Goal: Task Accomplishment & Management: Complete application form

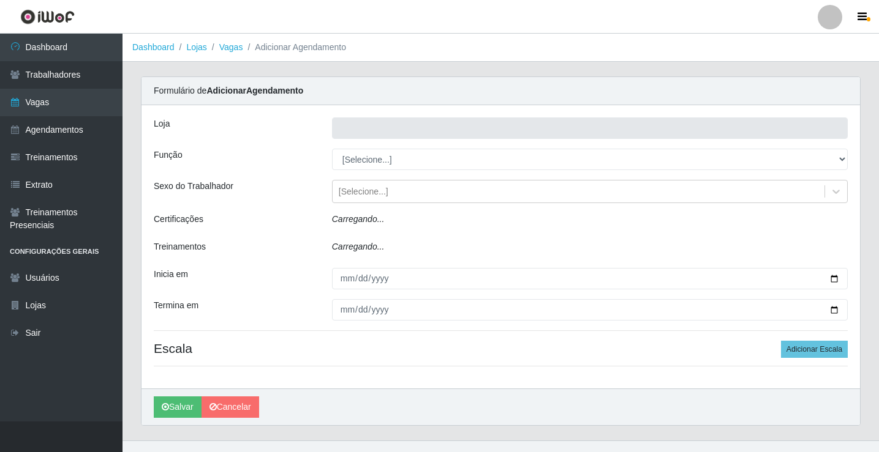
type input "Rede Econômico - Prata"
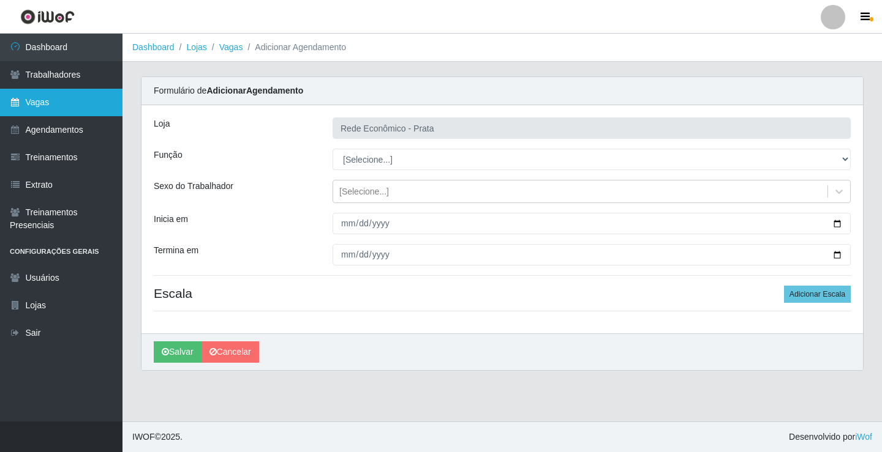
click at [80, 100] on link "Vagas" at bounding box center [61, 103] width 122 height 28
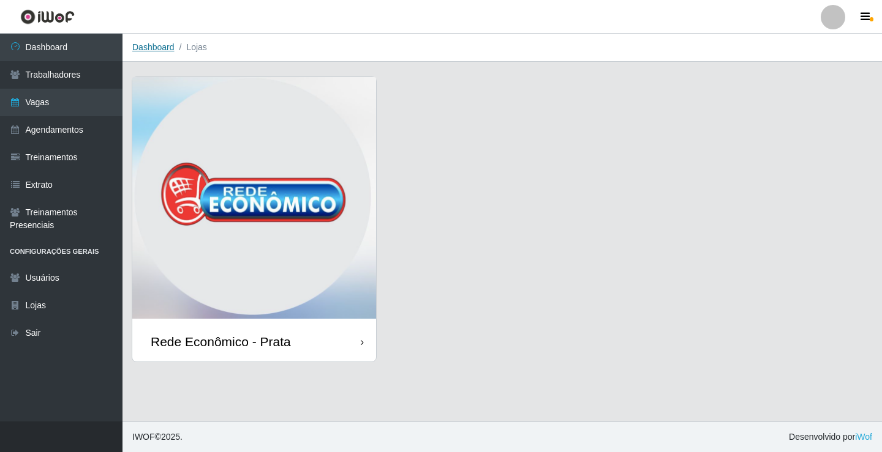
click at [154, 45] on link "Dashboard" at bounding box center [153, 47] width 42 height 10
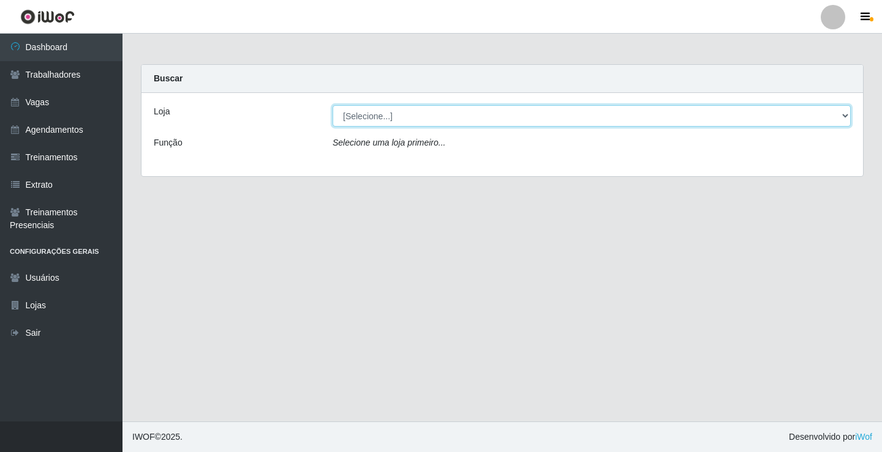
click at [361, 119] on select "[Selecione...] Rede Econômico - Prata" at bounding box center [591, 115] width 518 height 21
select select "192"
click at [332, 105] on select "[Selecione...] Rede Econômico - Prata" at bounding box center [591, 115] width 518 height 21
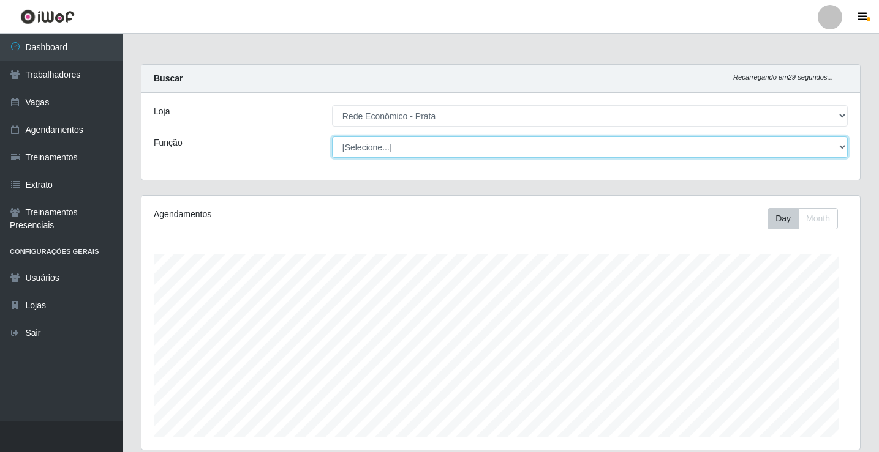
click at [368, 146] on select "[Selecione...] ASG ASG + ASG ++ Embalador Embalador + Embalador ++ Operador de …" at bounding box center [590, 147] width 516 height 21
select select "1"
click at [332, 137] on select "[Selecione...] ASG ASG + ASG ++ Embalador Embalador + Embalador ++ Operador de …" at bounding box center [590, 147] width 516 height 21
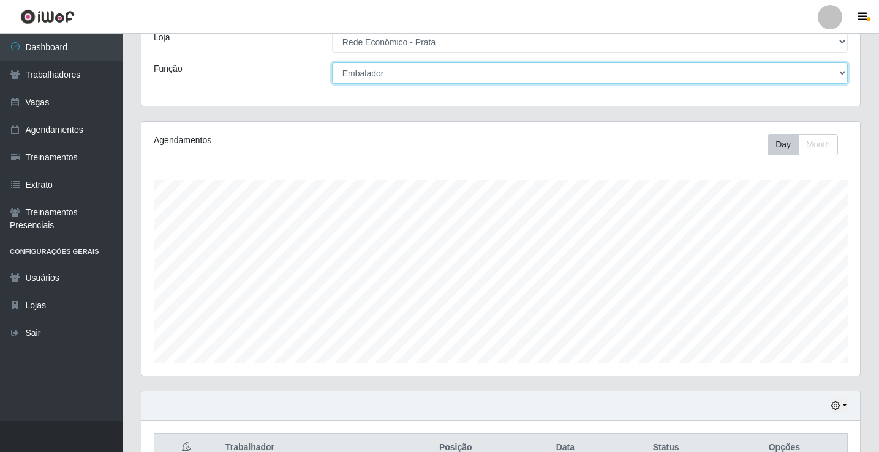
scroll to position [143, 0]
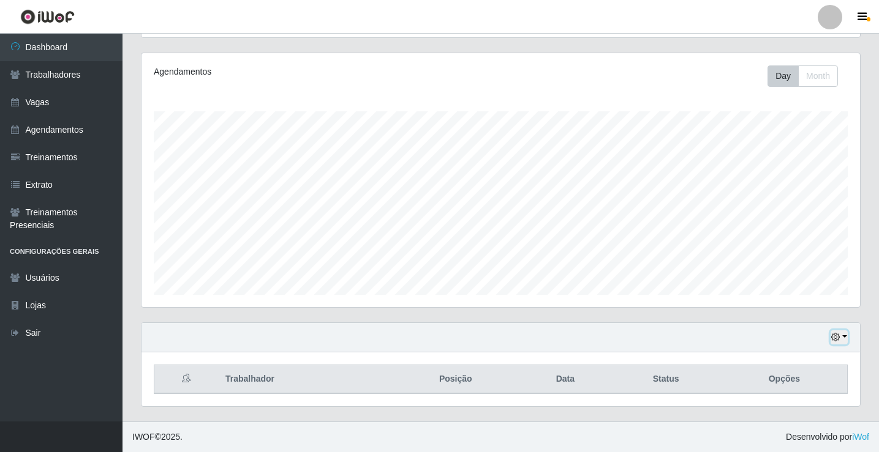
click at [846, 337] on button "button" at bounding box center [838, 338] width 17 height 14
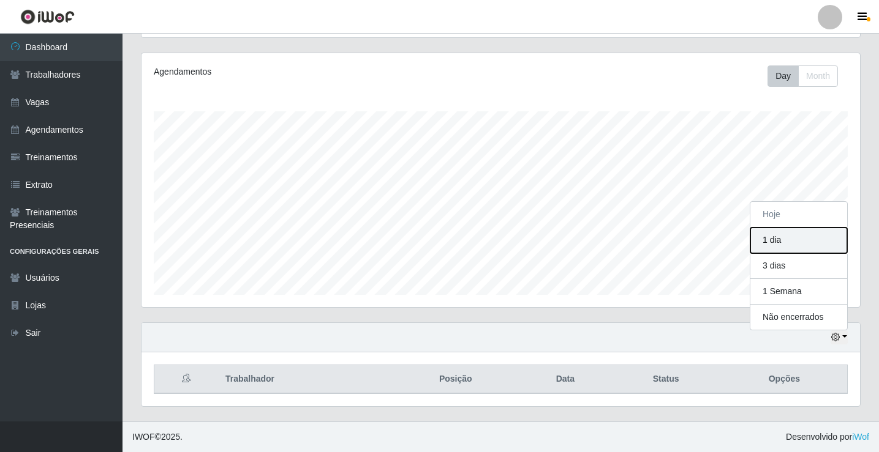
click at [794, 241] on button "1 dia" at bounding box center [798, 241] width 97 height 26
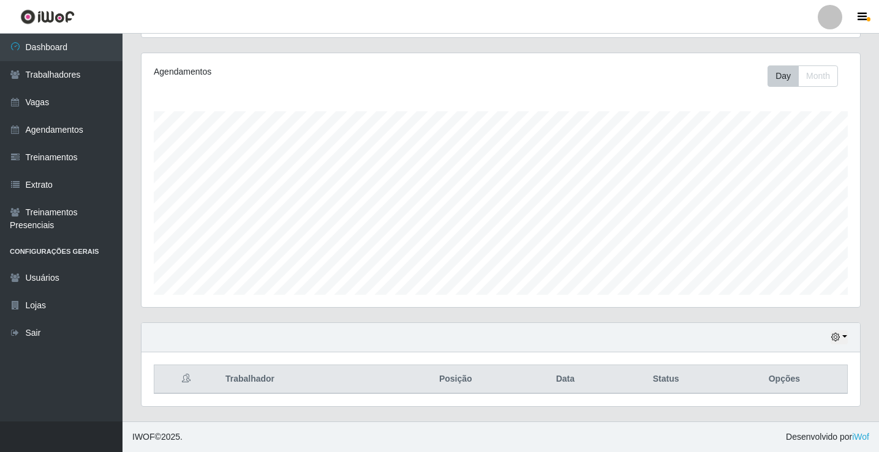
scroll to position [0, 0]
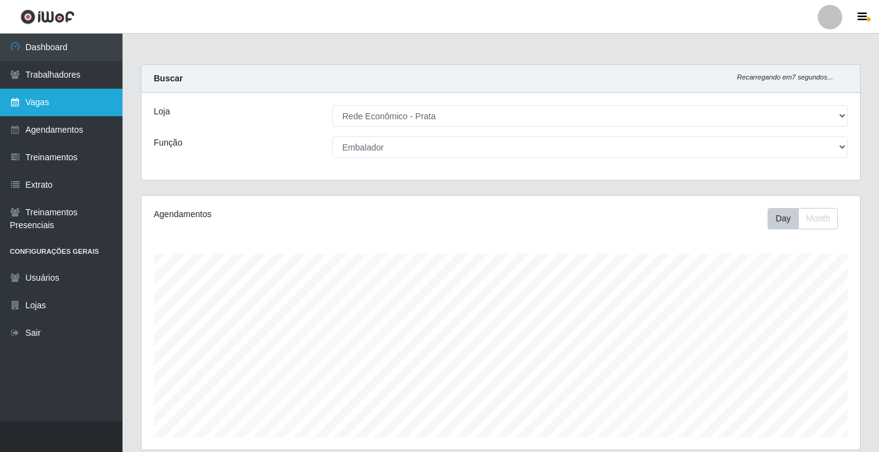
click at [45, 106] on link "Vagas" at bounding box center [61, 103] width 122 height 28
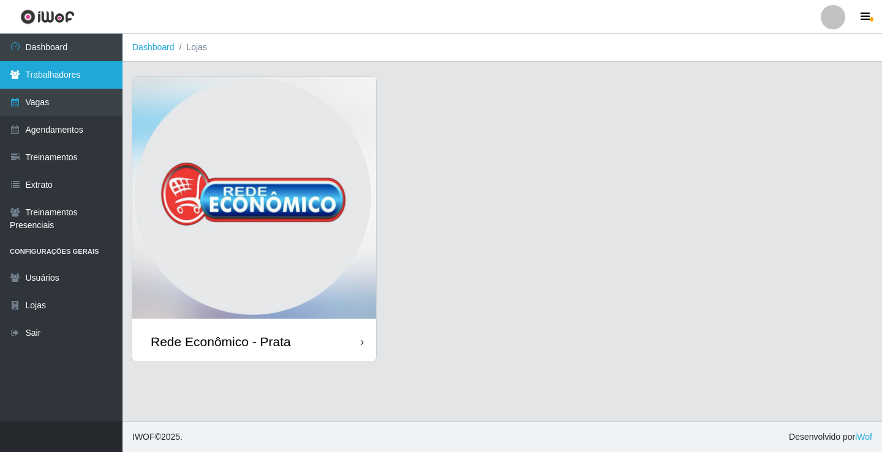
click at [69, 69] on link "Trabalhadores" at bounding box center [61, 75] width 122 height 28
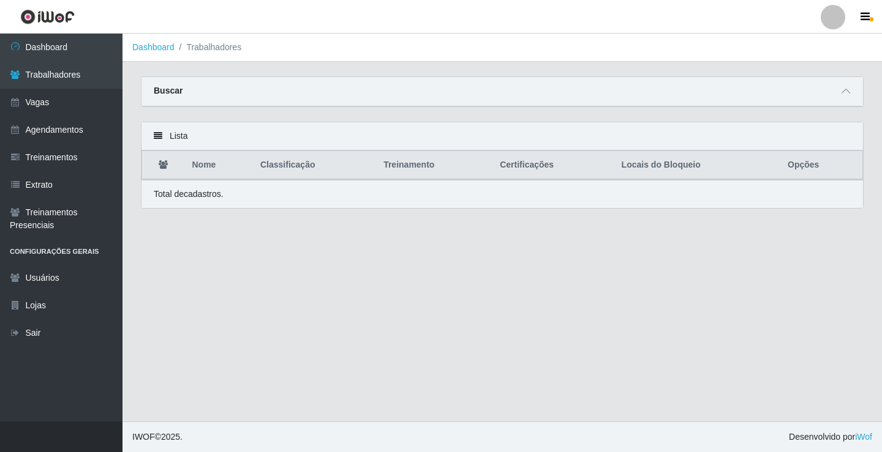
click at [356, 322] on main "Dashboard Trabalhadores Carregando... Buscar Nome Confirmar Lista Nome Classifi…" at bounding box center [501, 228] width 759 height 388
click at [165, 47] on link "Dashboard" at bounding box center [153, 47] width 42 height 10
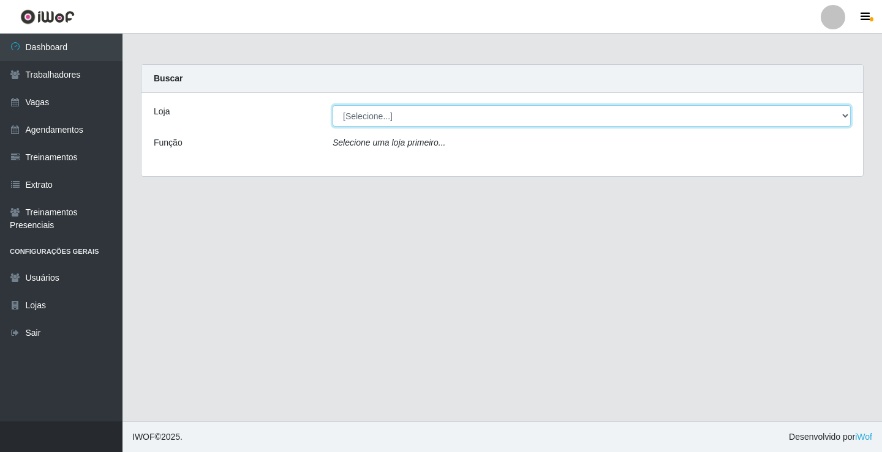
click at [369, 116] on select "[Selecione...] Rede Econômico - Prata" at bounding box center [591, 115] width 518 height 21
select select "192"
click at [332, 105] on select "[Selecione...] Rede Econômico - Prata" at bounding box center [591, 115] width 518 height 21
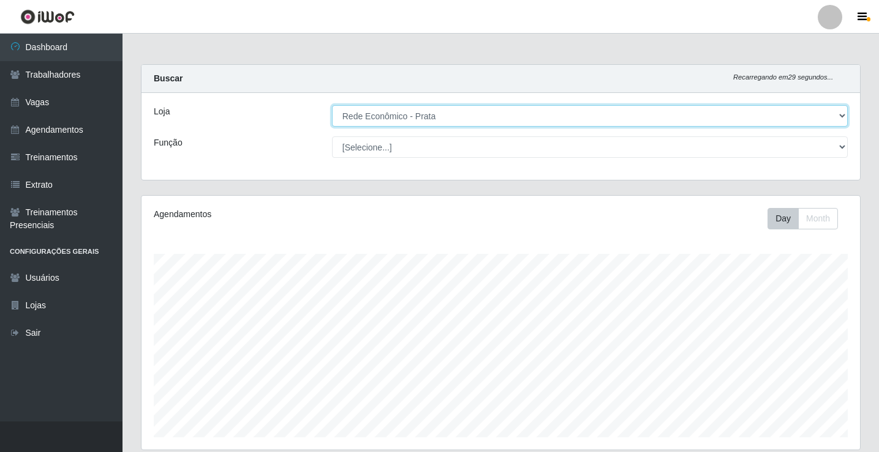
scroll to position [254, 718]
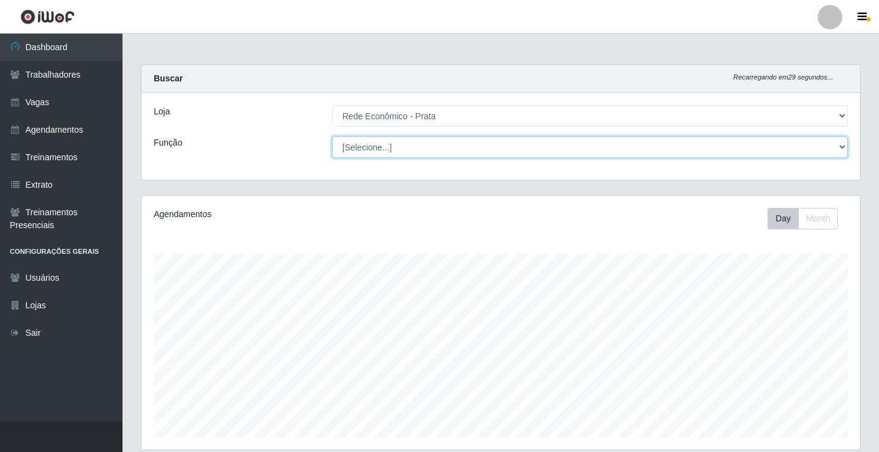
click at [367, 148] on select "[Selecione...] ASG ASG + ASG ++ Embalador Embalador + Embalador ++ Operador de …" at bounding box center [590, 147] width 516 height 21
select select "1"
click at [332, 137] on select "[Selecione...] ASG ASG + ASG ++ Embalador Embalador + Embalador ++ Operador de …" at bounding box center [590, 147] width 516 height 21
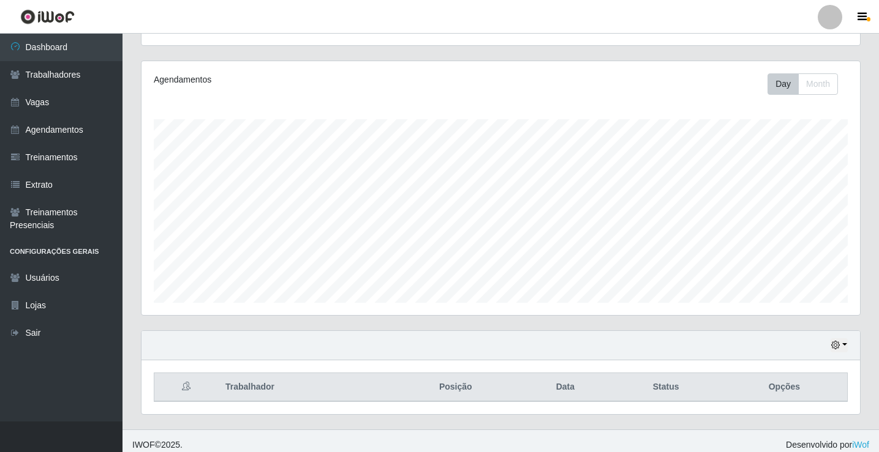
scroll to position [143, 0]
